Goal: Entertainment & Leisure: Consume media (video, audio)

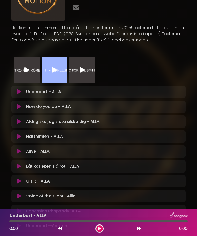
scroll to position [48, 0]
click at [30, 137] on p "Natthimlen - ALLA Loading Track..." at bounding box center [44, 136] width 37 height 6
click at [21, 136] on icon at bounding box center [19, 136] width 4 height 5
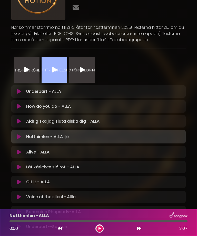
click at [21, 136] on icon at bounding box center [19, 136] width 4 height 5
click at [20, 137] on icon at bounding box center [18, 136] width 3 height 5
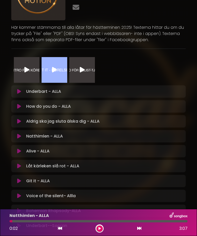
click at [17, 135] on icon at bounding box center [19, 136] width 4 height 5
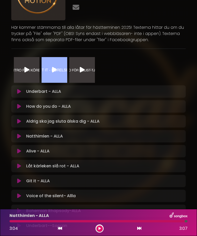
click at [21, 150] on icon at bounding box center [19, 151] width 4 height 5
click at [20, 164] on icon at bounding box center [19, 165] width 4 height 5
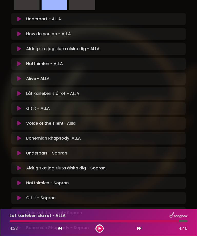
scroll to position [128, 0]
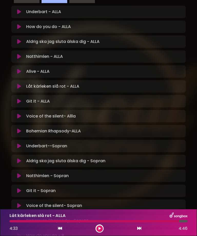
click at [20, 131] on icon at bounding box center [19, 130] width 4 height 5
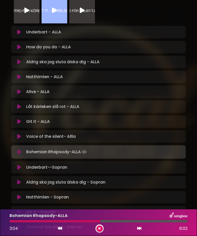
scroll to position [117, 0]
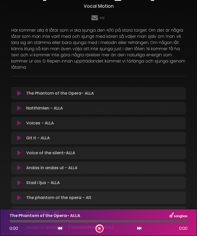
scroll to position [38, 0]
click at [19, 165] on icon at bounding box center [19, 167] width 4 height 5
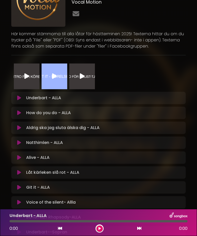
scroll to position [46, 0]
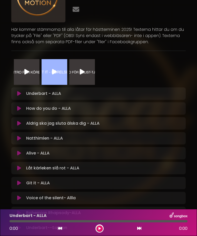
click at [19, 122] on icon at bounding box center [19, 123] width 4 height 5
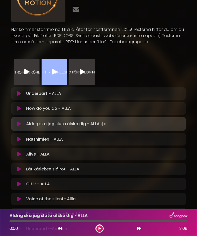
click at [20, 123] on icon at bounding box center [19, 123] width 4 height 5
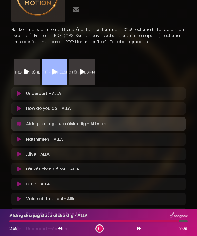
click at [20, 125] on icon at bounding box center [18, 123] width 3 height 5
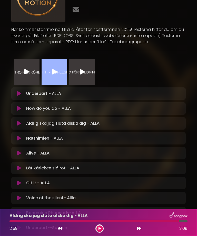
click at [20, 95] on icon at bounding box center [19, 93] width 4 height 5
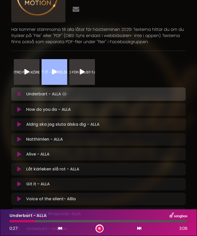
click at [23, 108] on button at bounding box center [19, 109] width 10 height 5
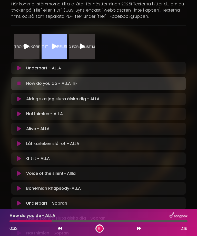
scroll to position [72, 0]
click at [20, 84] on icon at bounding box center [18, 83] width 3 height 5
